Goal: Information Seeking & Learning: Learn about a topic

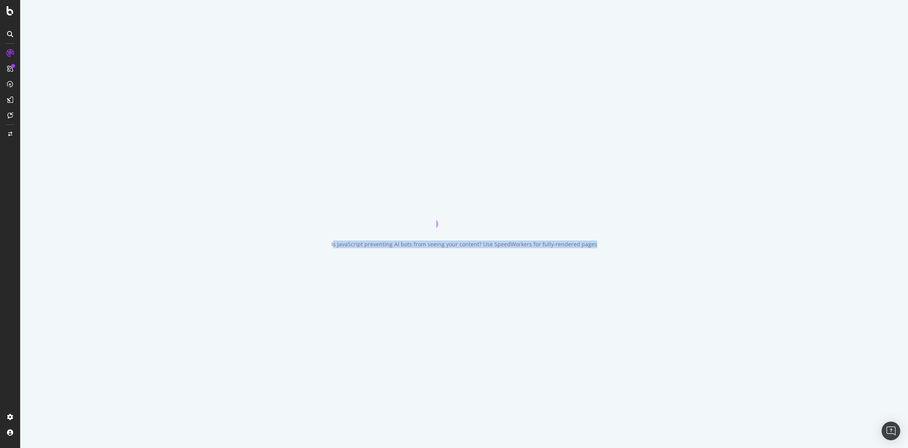
drag, startPoint x: 337, startPoint y: 242, endPoint x: 683, endPoint y: 237, distance: 346.1
click at [683, 237] on div "Is JavaScript preventing AI bots from seeing your content? Use SpeedWorkers for…" at bounding box center [464, 224] width 888 height 448
drag, startPoint x: 683, startPoint y: 237, endPoint x: 627, endPoint y: 265, distance: 61.9
click at [627, 265] on div "Is JavaScript preventing AI bots from seeing your content? Use SpeedWorkers for…" at bounding box center [464, 224] width 888 height 448
